Goal: Task Accomplishment & Management: Manage account settings

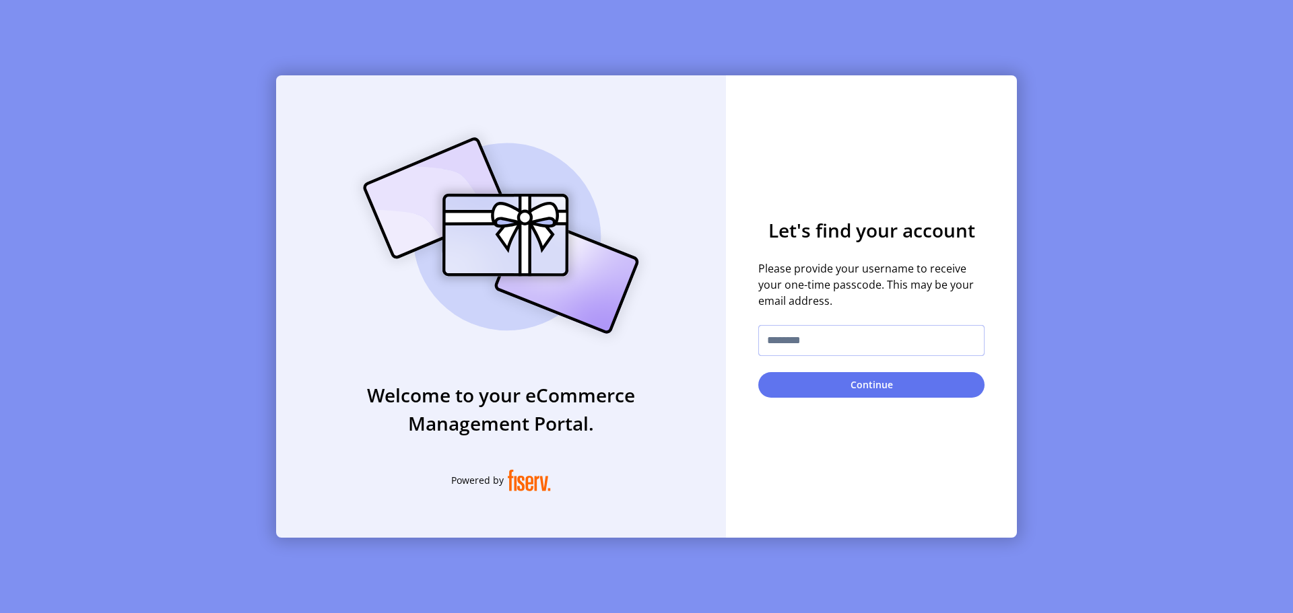
click at [827, 348] on input "text" at bounding box center [871, 340] width 226 height 31
type input "**********"
click at [758, 372] on button "Continue" at bounding box center [871, 385] width 226 height 26
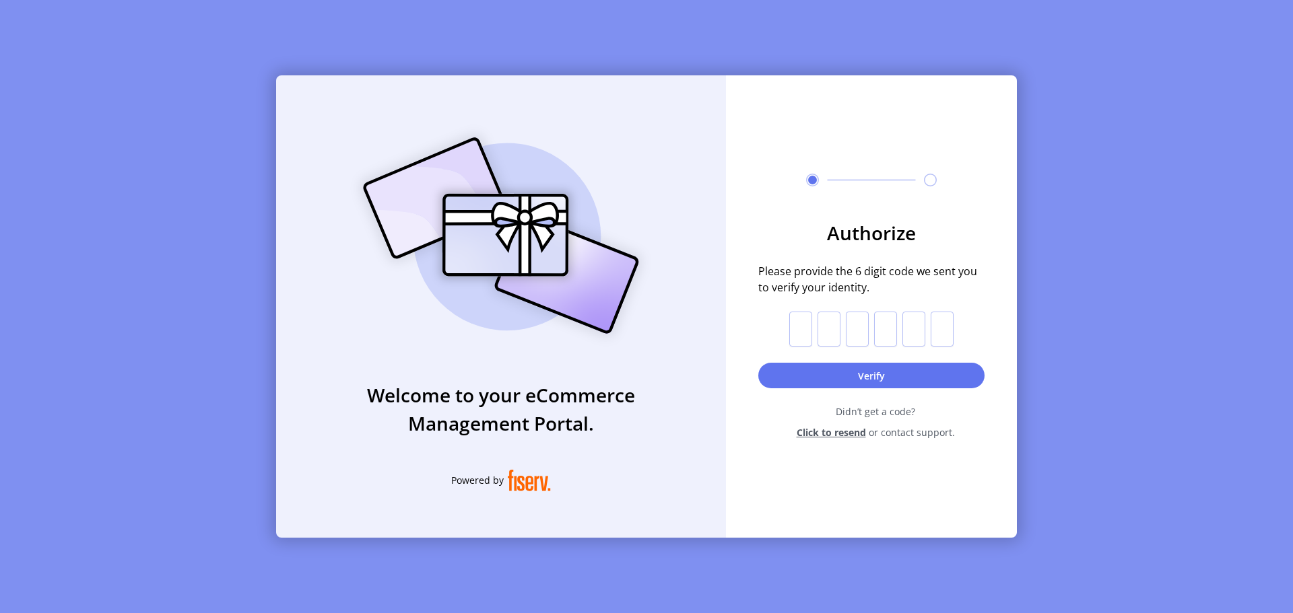
click at [815, 432] on span "Click to resend" at bounding box center [830, 433] width 69 height 14
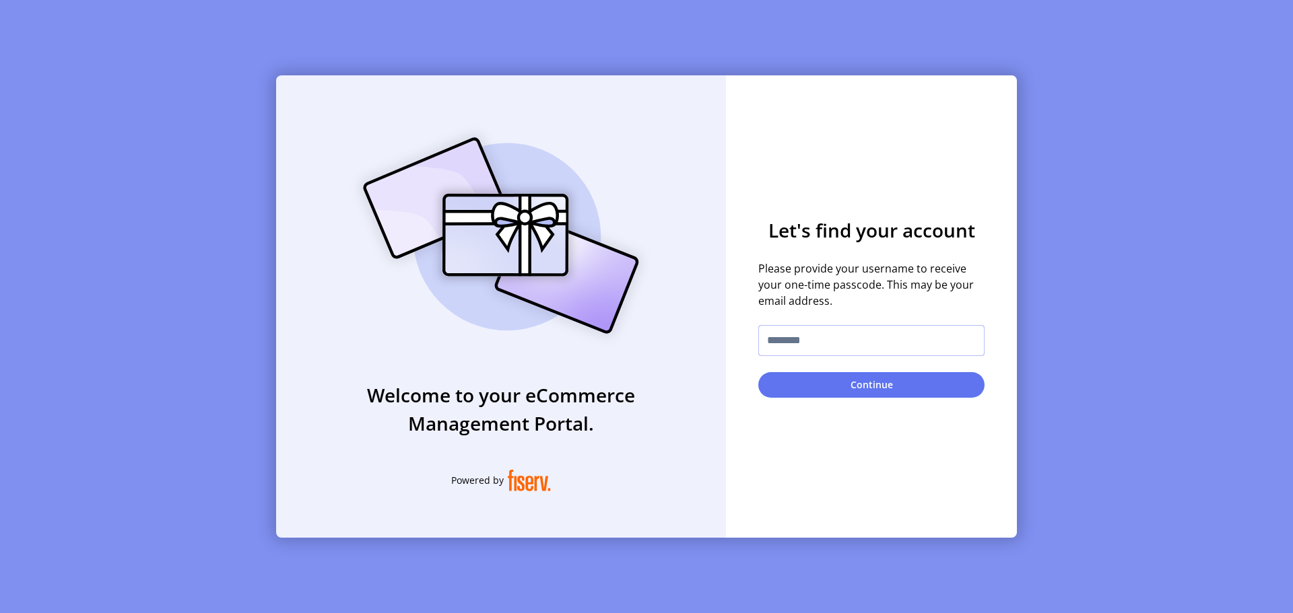
click at [789, 349] on input "text" at bounding box center [871, 340] width 226 height 31
type input "**********"
click at [758, 372] on button "Continue" at bounding box center [871, 385] width 226 height 26
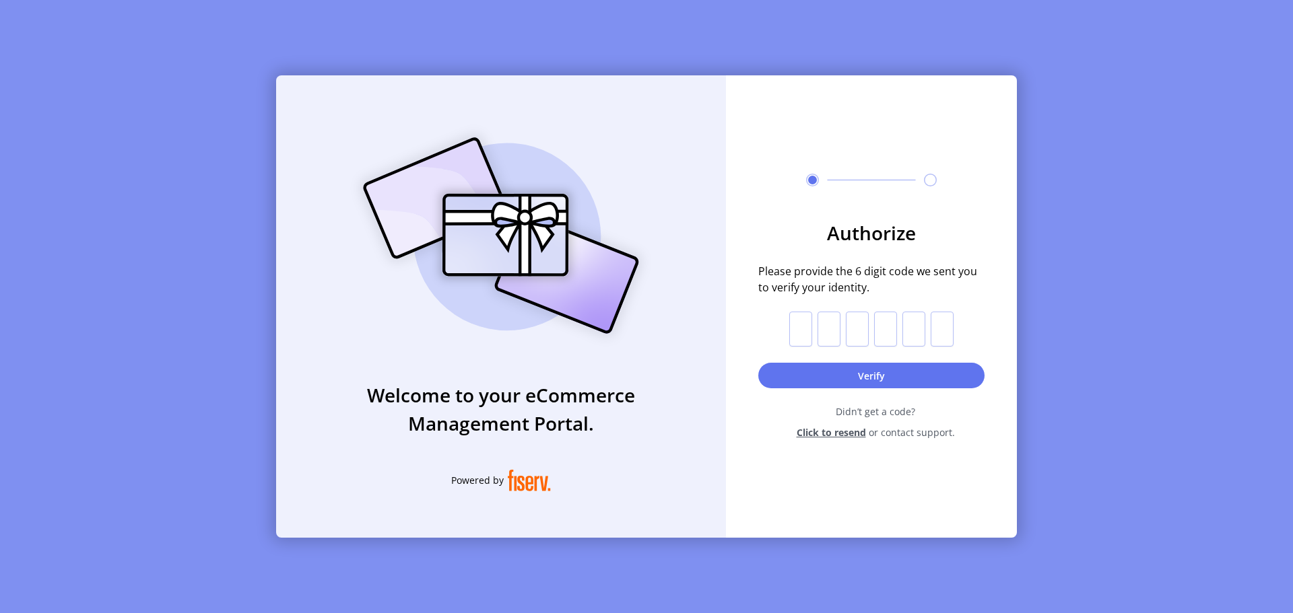
click at [831, 432] on span "Click to resend" at bounding box center [830, 433] width 69 height 14
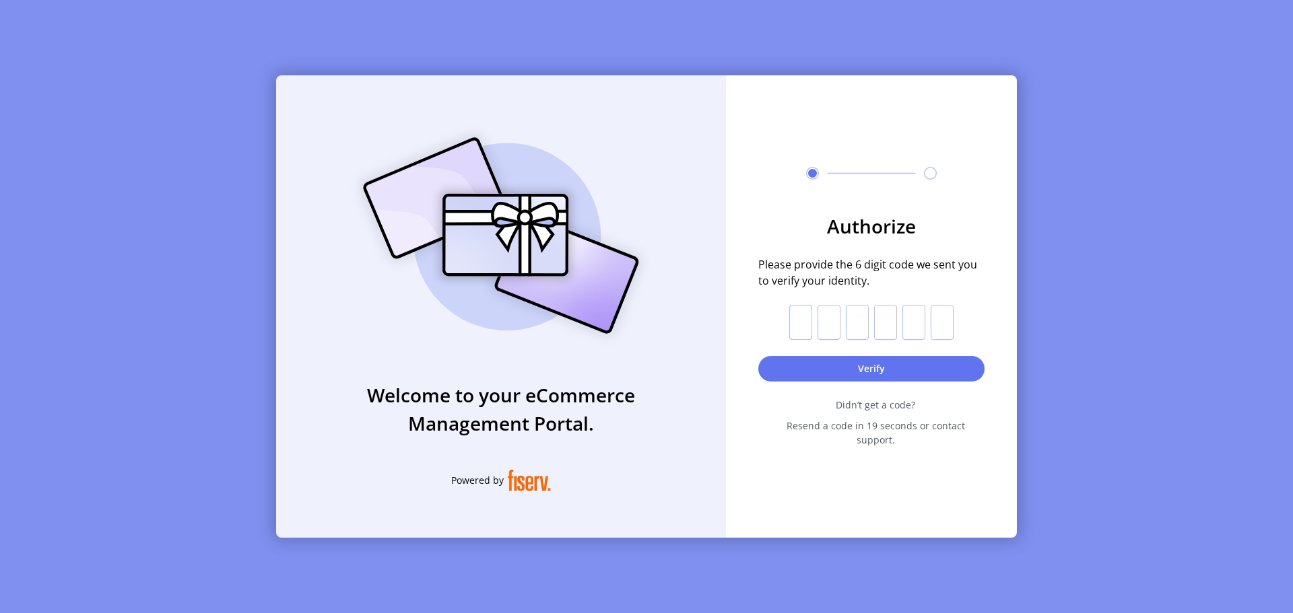
click at [794, 328] on input "text" at bounding box center [800, 322] width 23 height 35
type input "*"
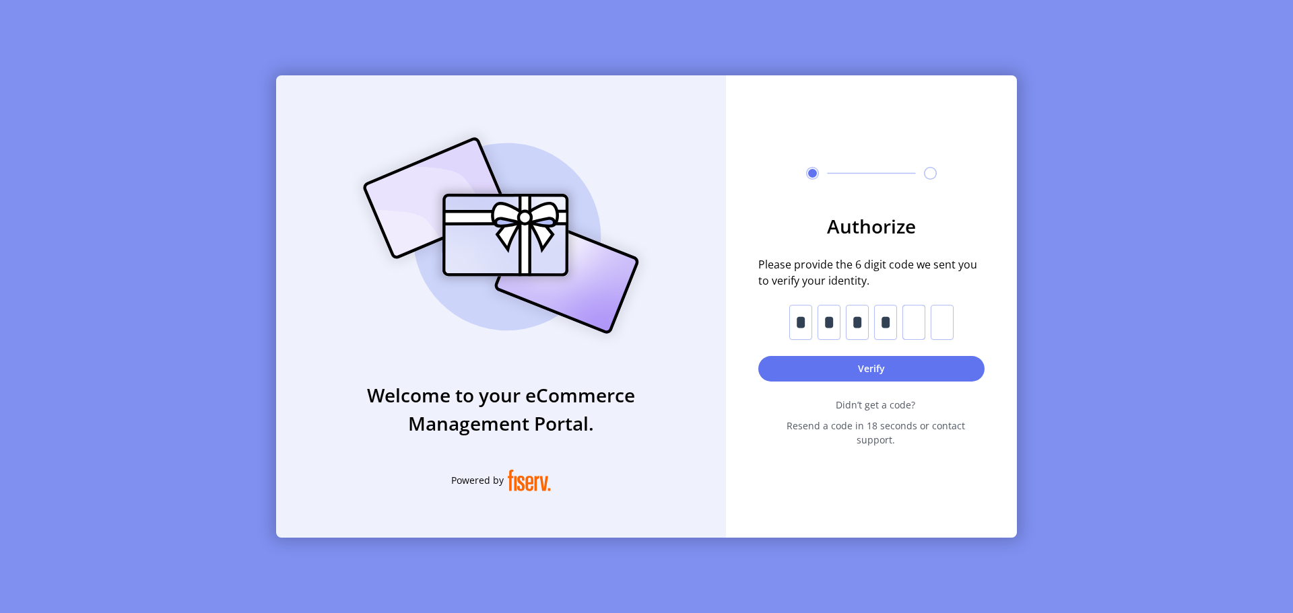
type input "*"
click at [809, 374] on button "Verify" at bounding box center [871, 369] width 226 height 26
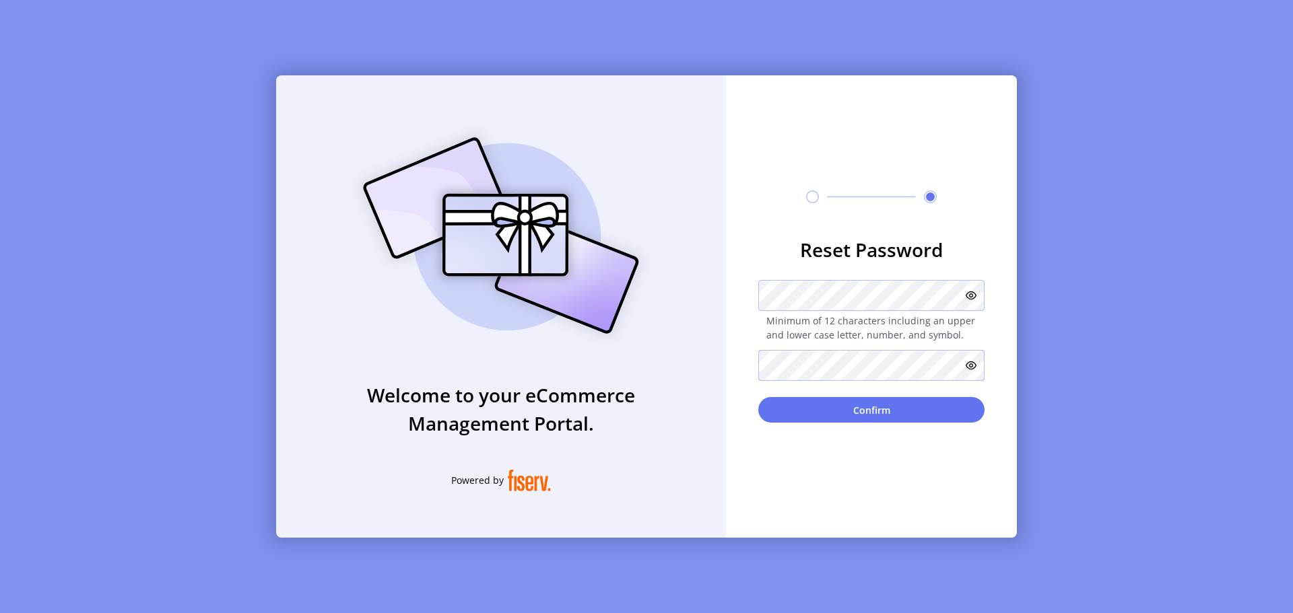
click at [758, 397] on button "Confirm" at bounding box center [871, 410] width 226 height 26
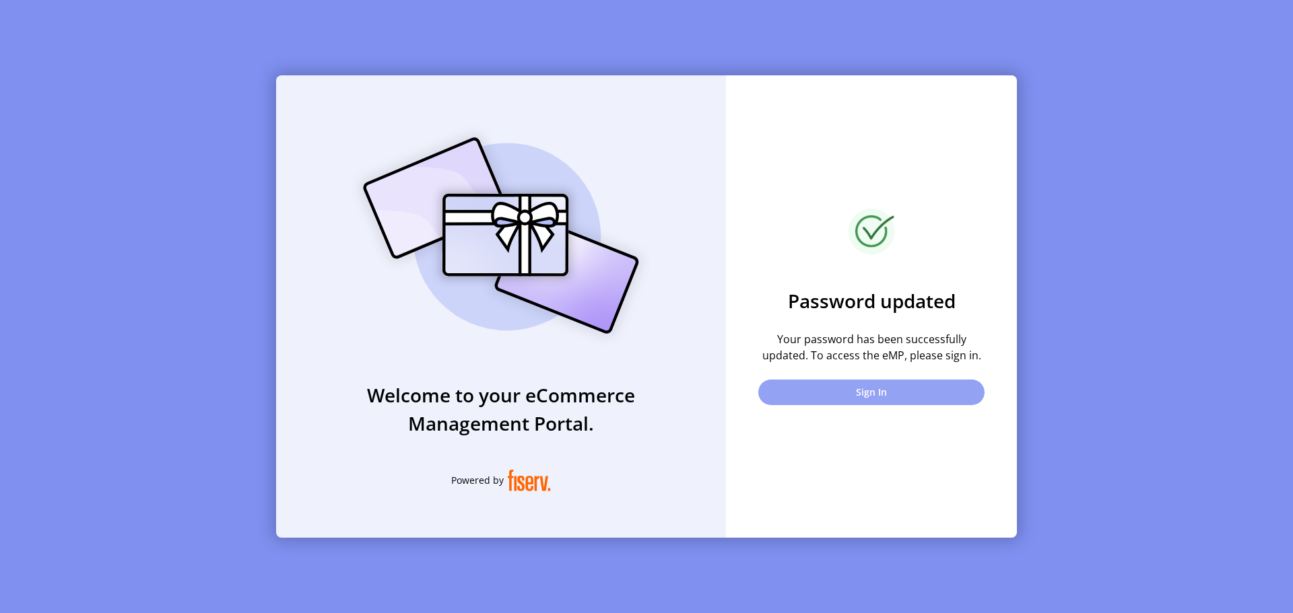
click at [895, 399] on button "Sign In" at bounding box center [871, 393] width 226 height 26
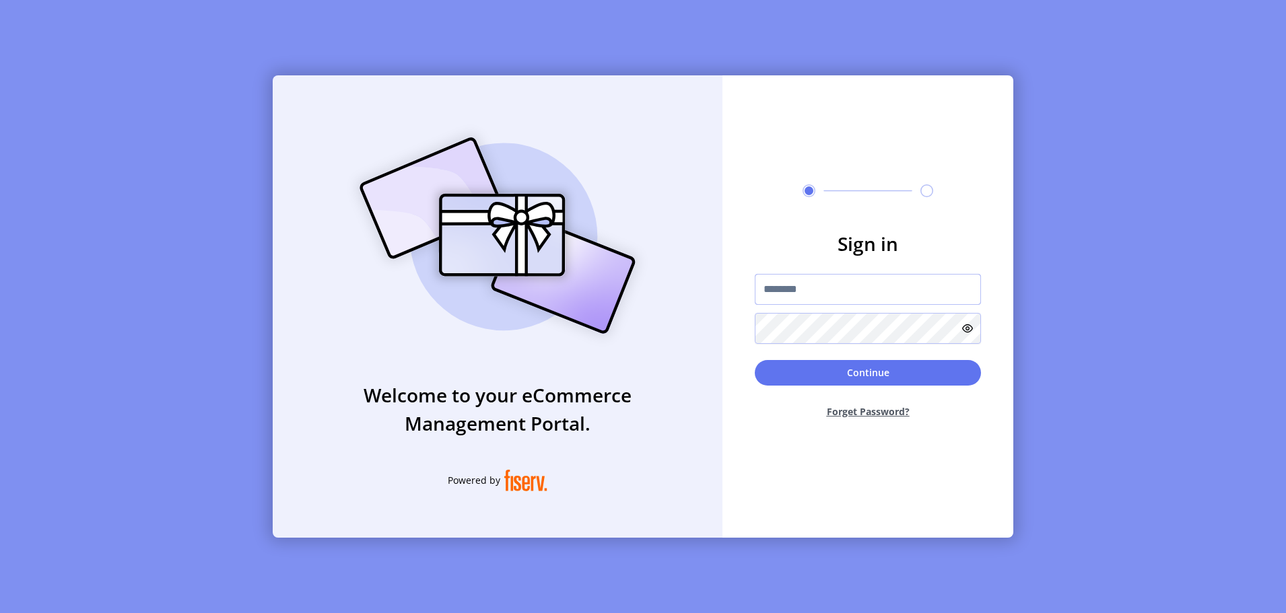
click at [820, 289] on input "text" at bounding box center [868, 289] width 226 height 31
type input "**********"
click at [755, 360] on button "Continue" at bounding box center [868, 373] width 226 height 26
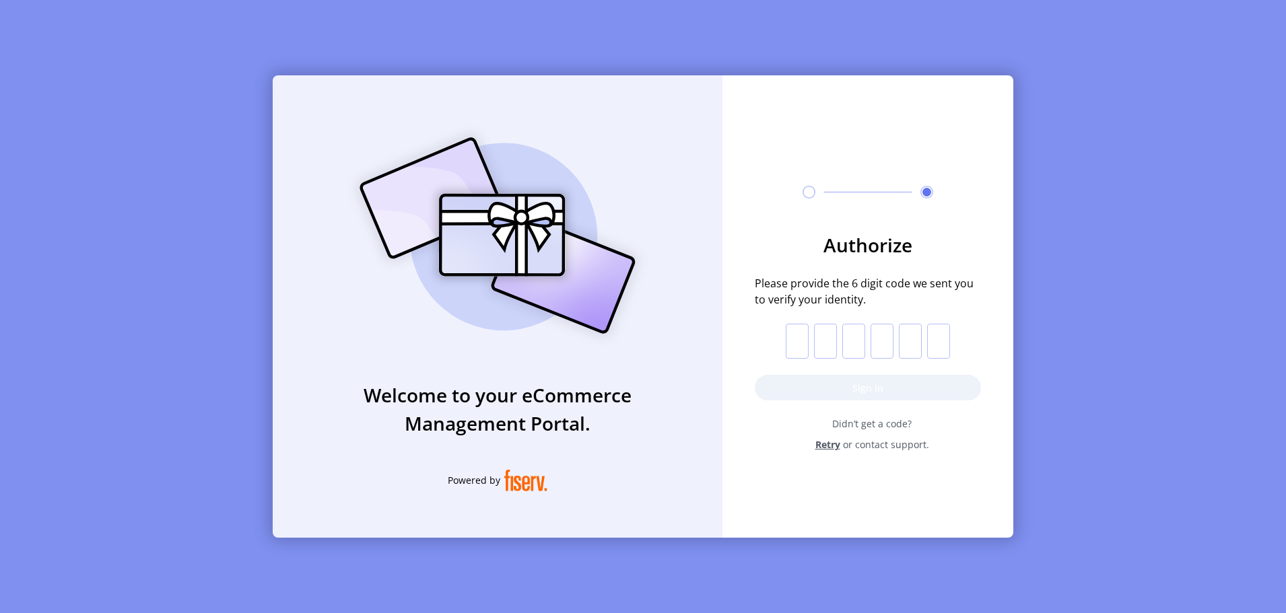
click at [807, 330] on input "text" at bounding box center [797, 341] width 23 height 35
type input "*"
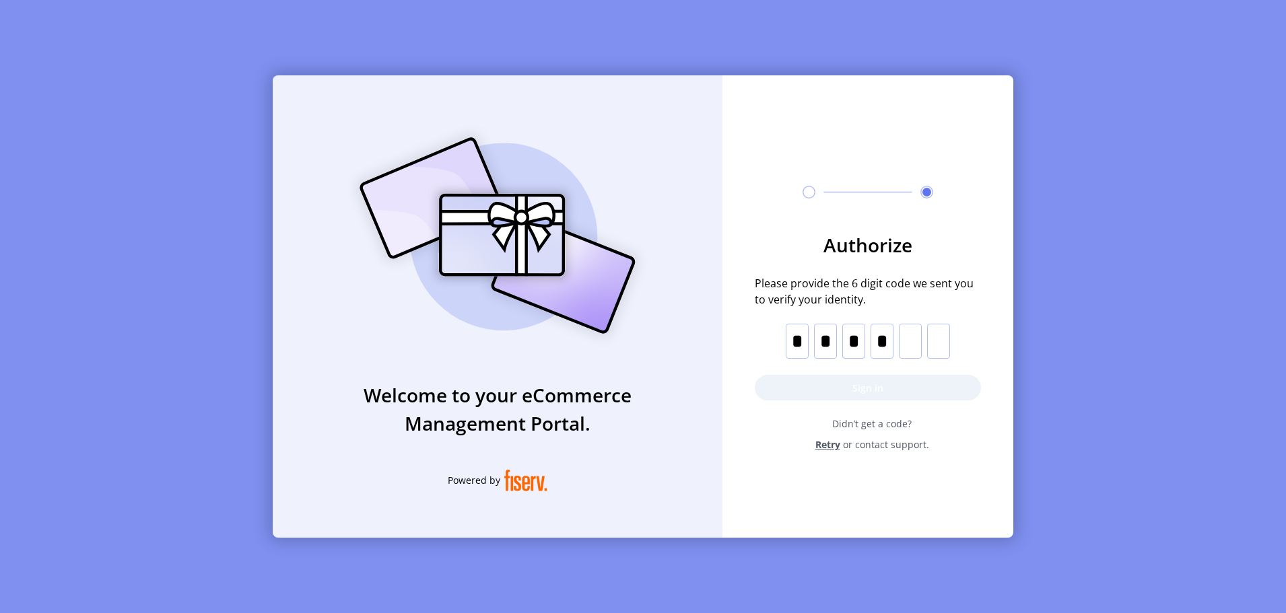
type input "*"
click at [890, 380] on button "Sign in" at bounding box center [868, 388] width 226 height 26
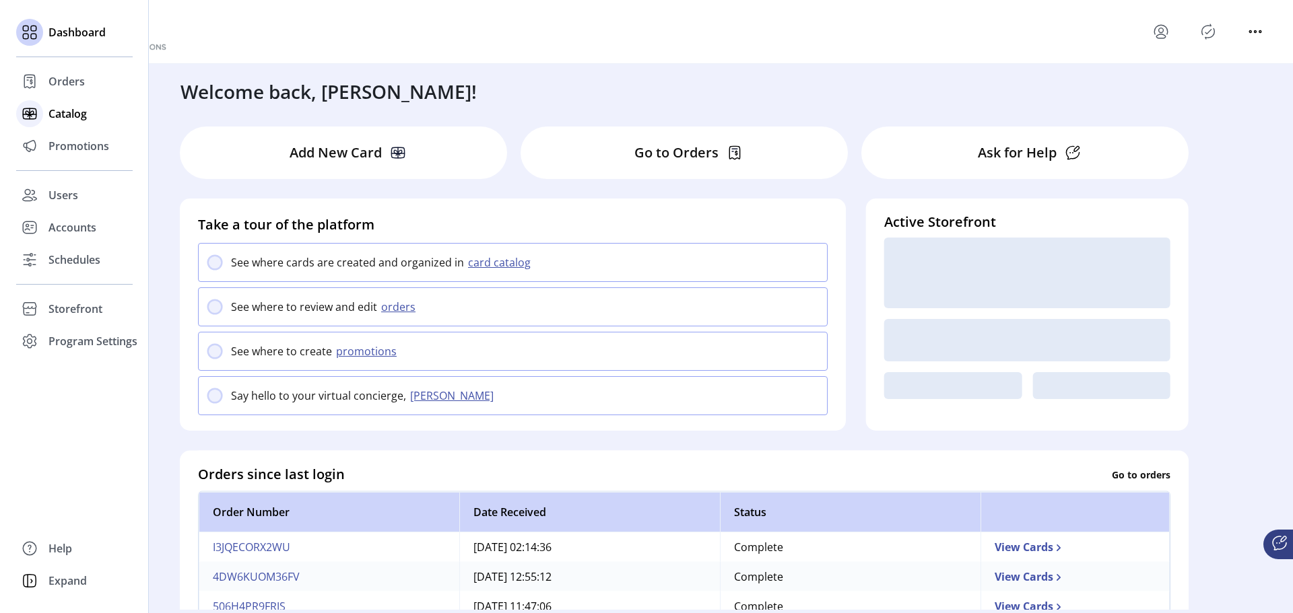
click at [43, 110] on div "Catalog" at bounding box center [74, 114] width 116 height 32
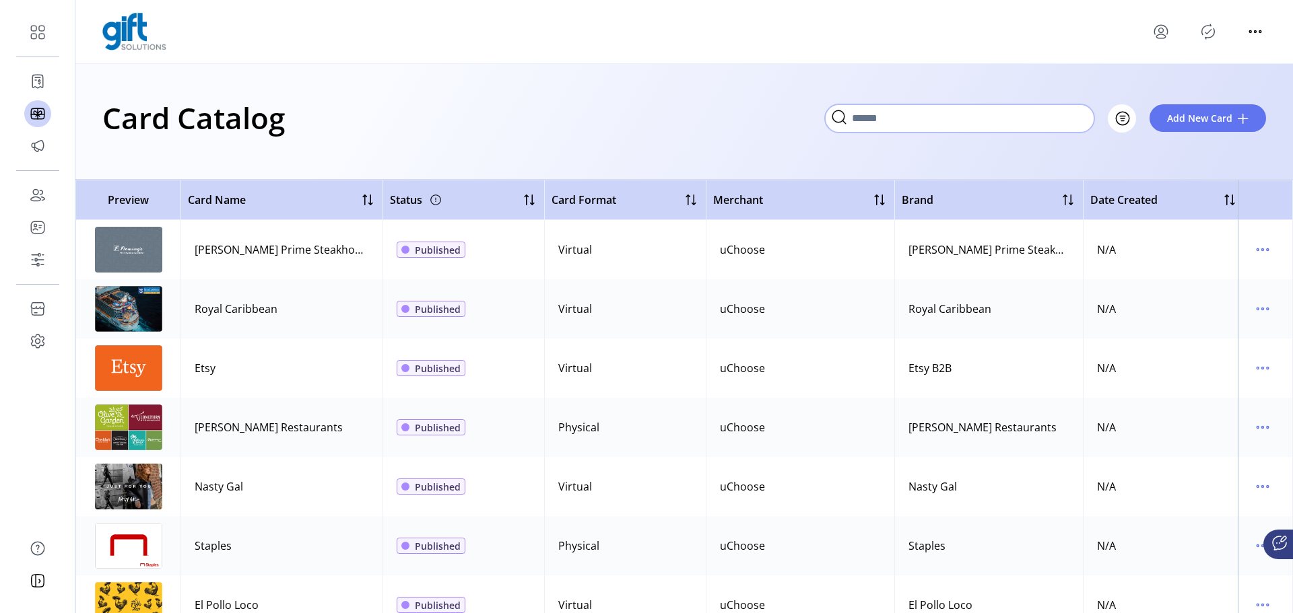
click at [980, 115] on input "Search" at bounding box center [959, 118] width 269 height 28
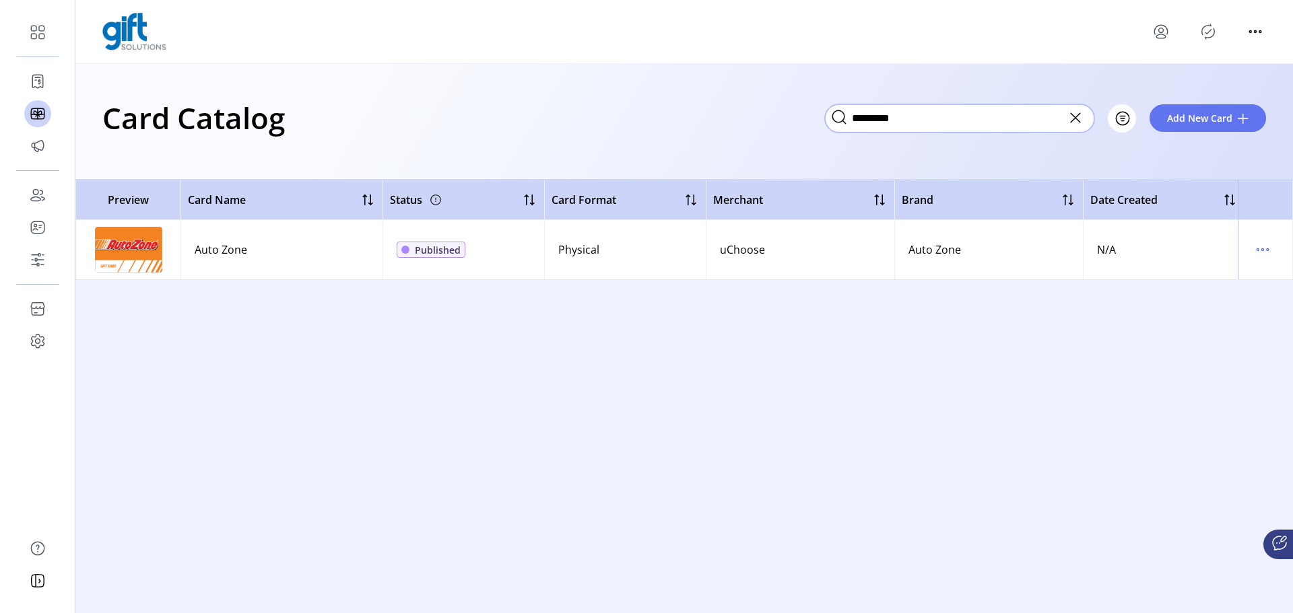
type input "*********"
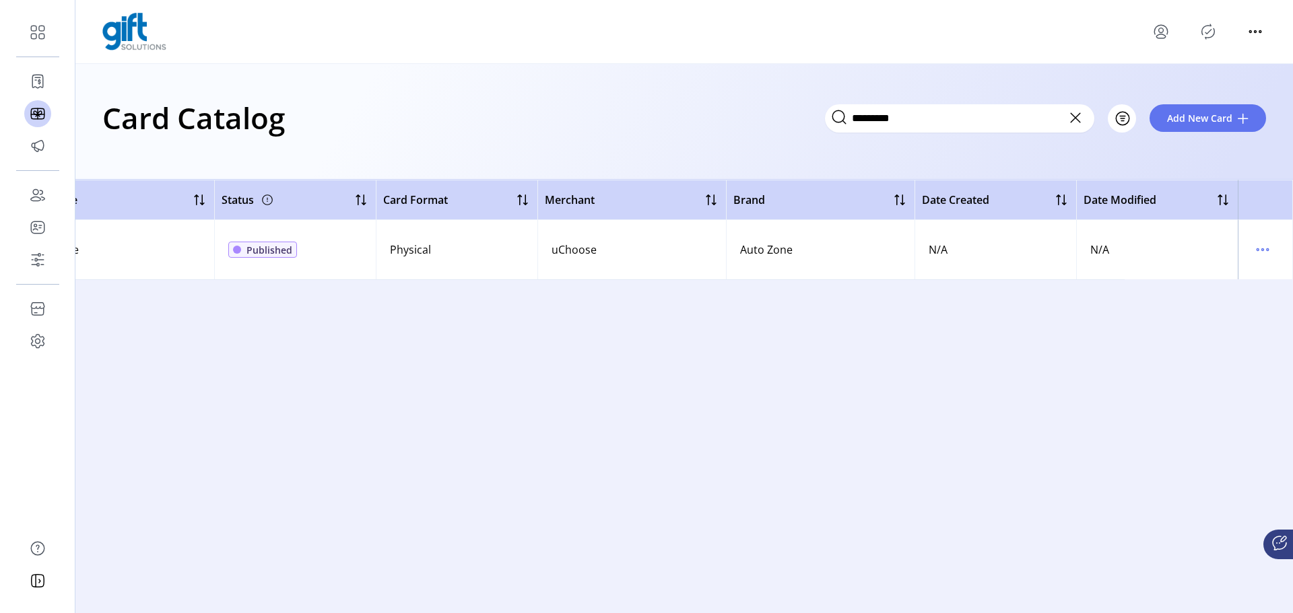
click at [753, 411] on div "Preview Card Name Status Card Format Merchant Brand Date Created Date Modified …" at bounding box center [683, 397] width 1217 height 434
